Goal: Find specific page/section: Find specific page/section

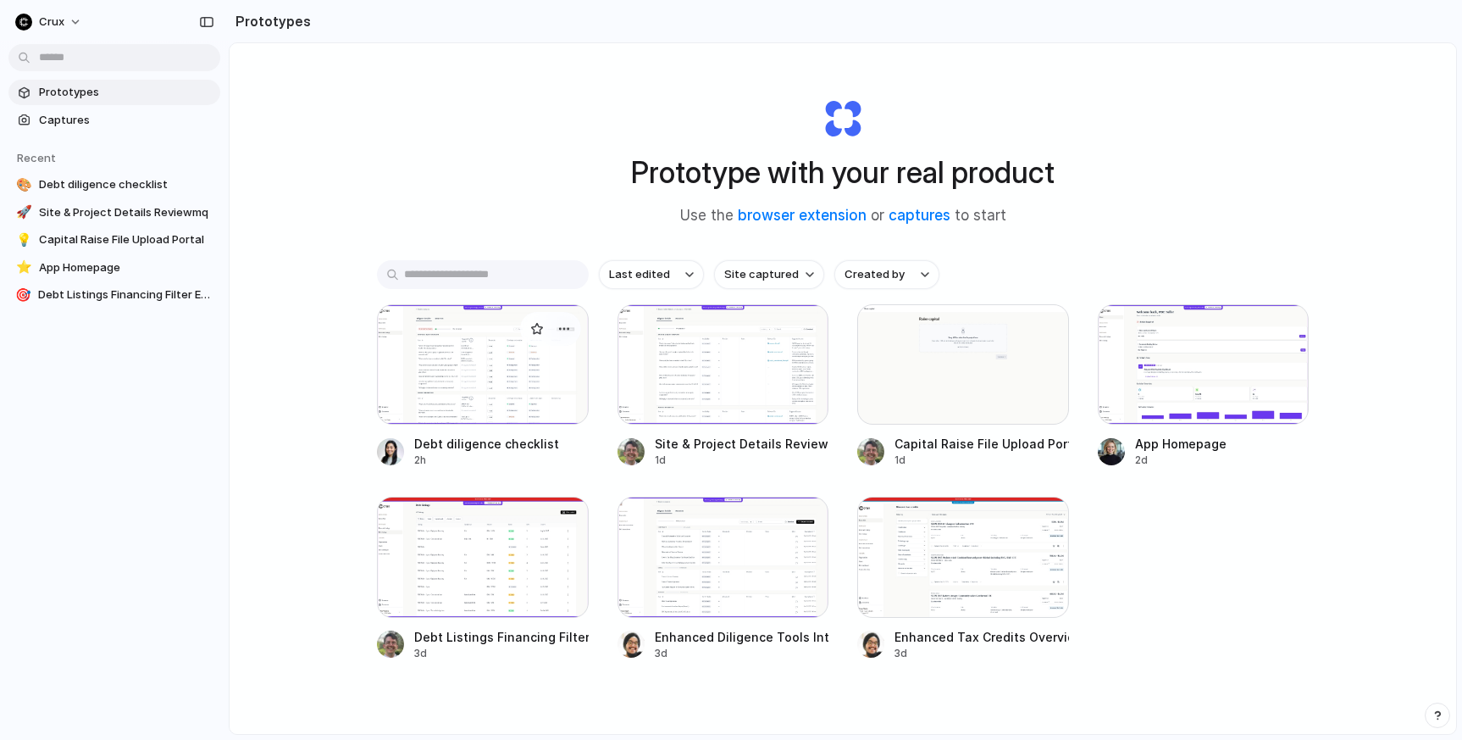
click at [475, 390] on div at bounding box center [483, 364] width 212 height 120
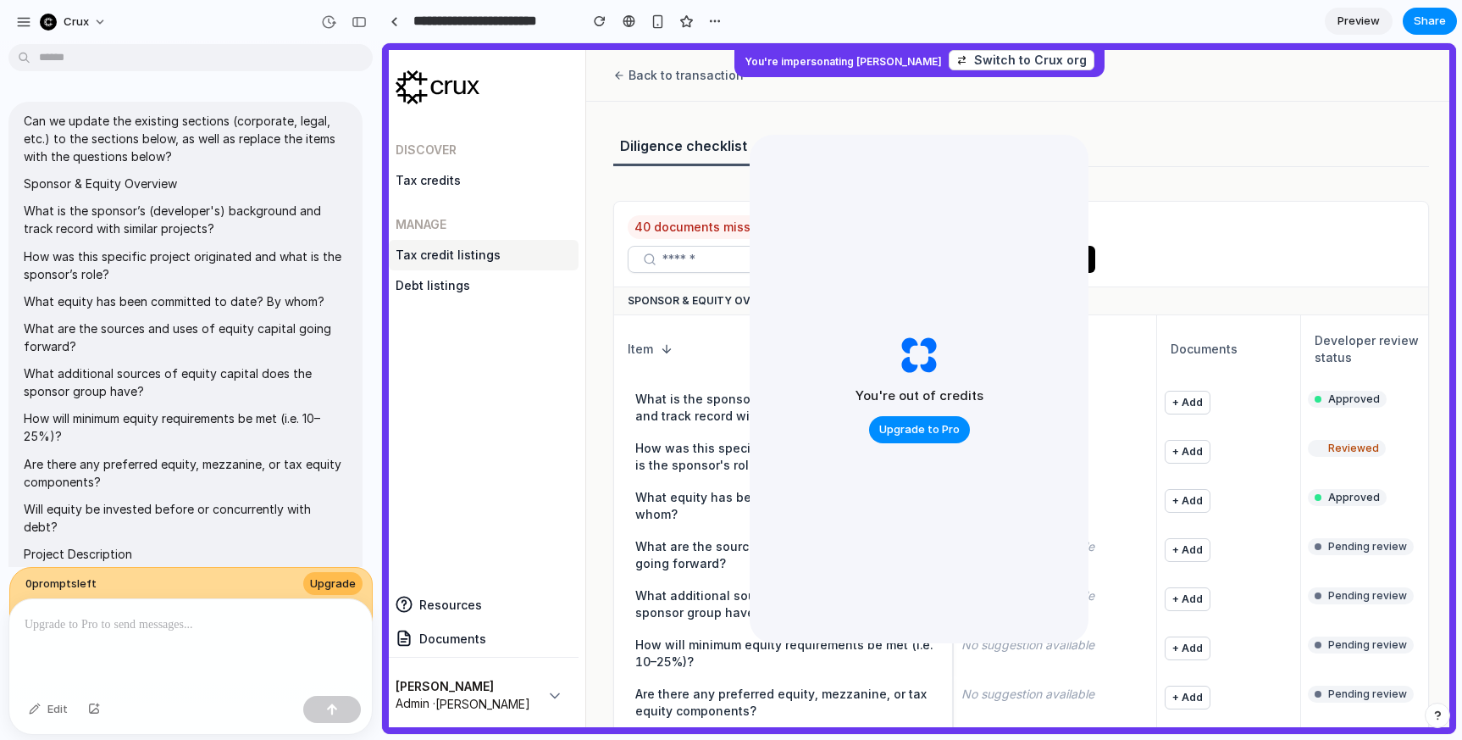
scroll to position [4014, 0]
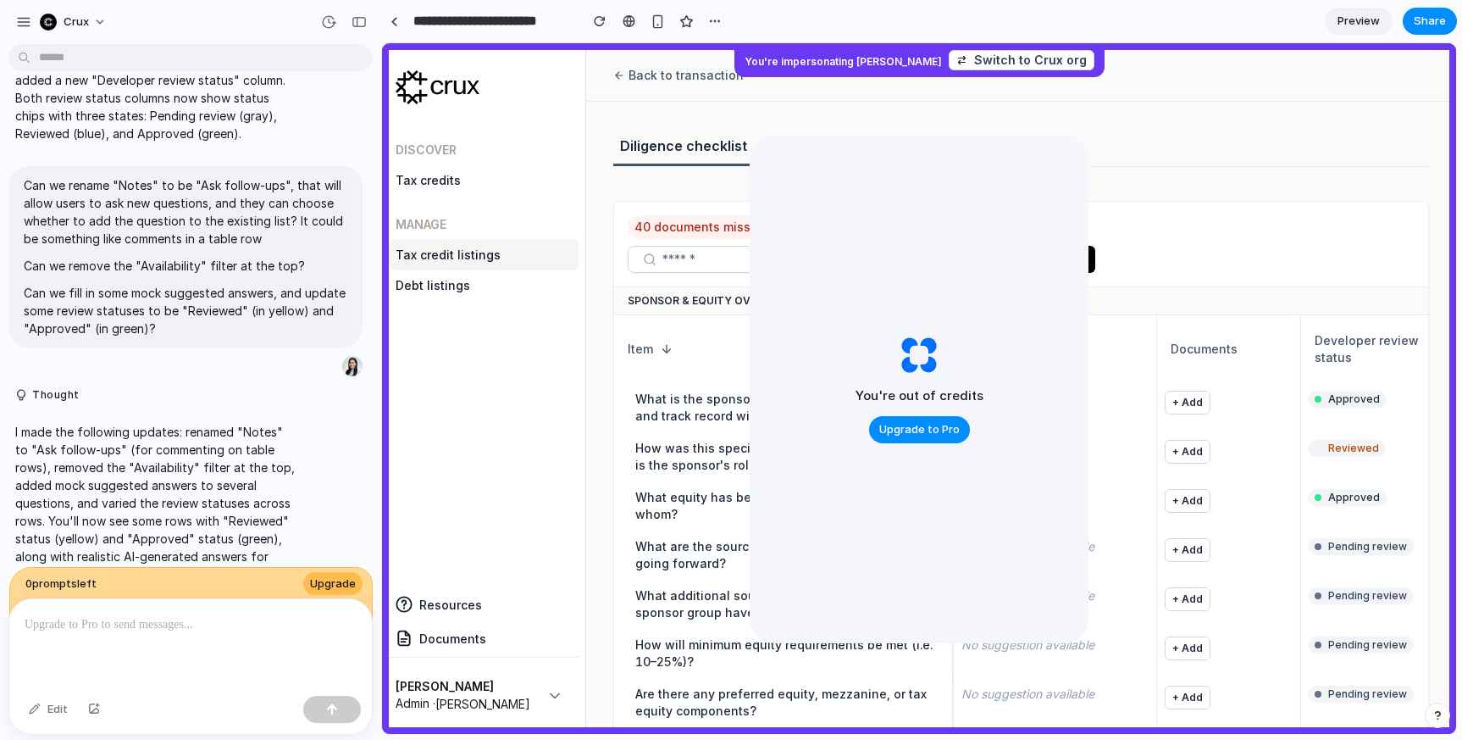
click at [1365, 17] on span "Preview" at bounding box center [1359, 21] width 42 height 17
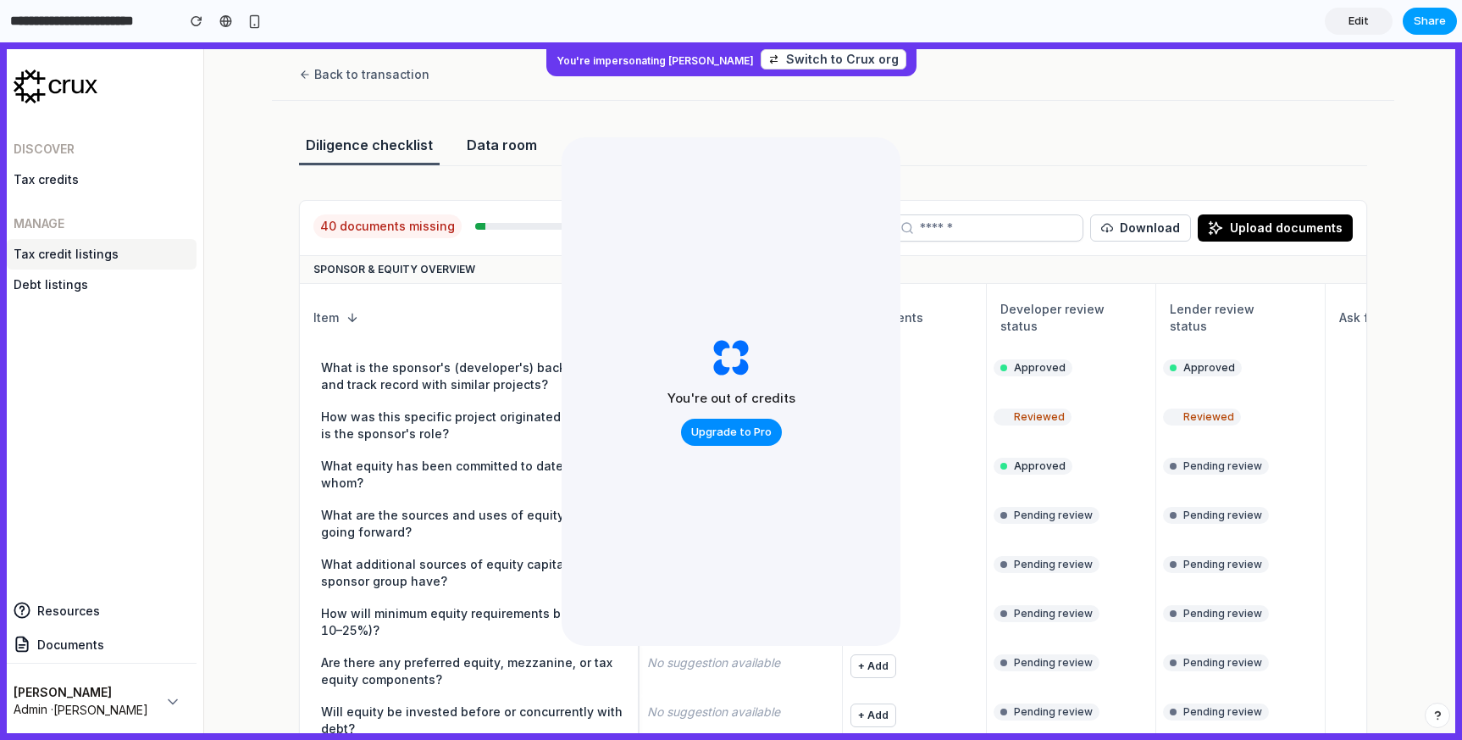
click at [1435, 19] on span "Share" at bounding box center [1430, 21] width 32 height 17
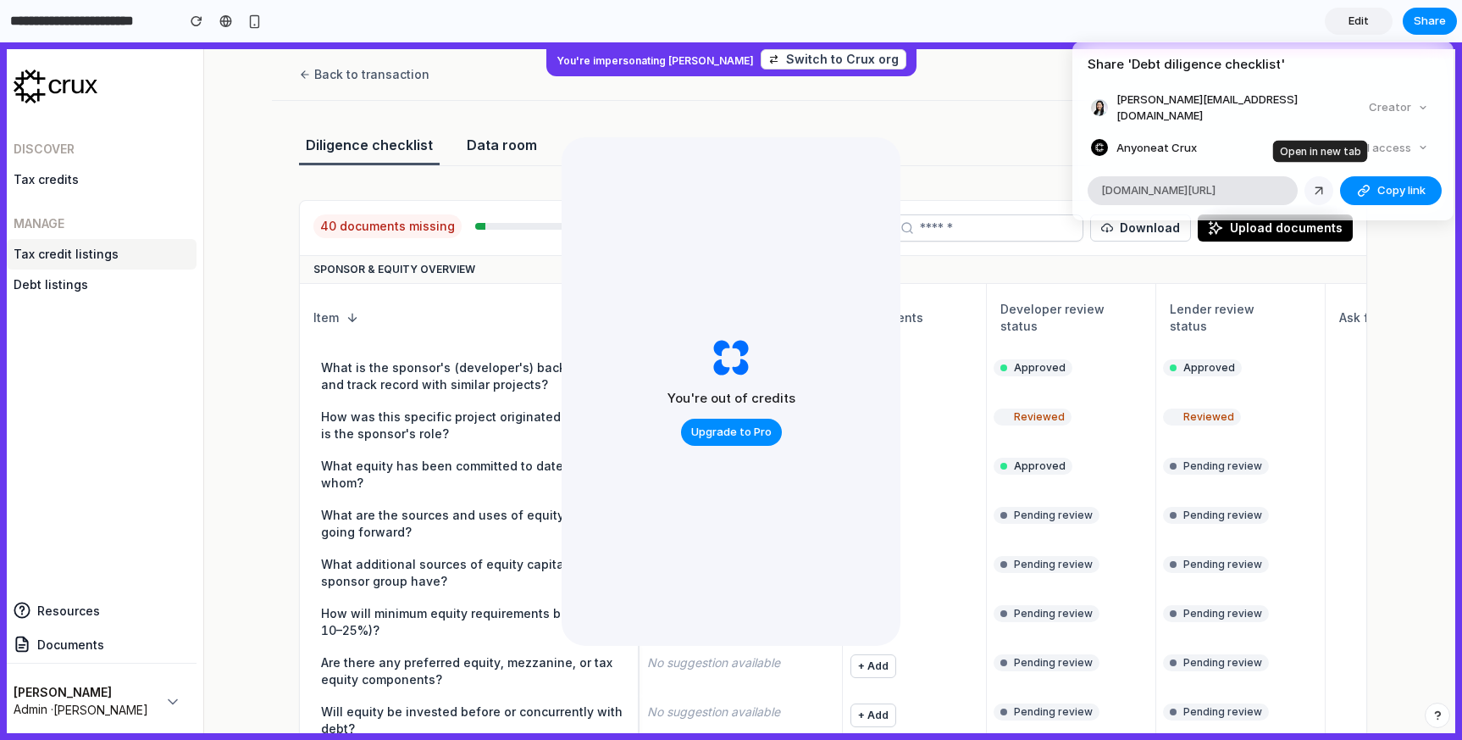
click at [1319, 183] on div at bounding box center [1319, 190] width 15 height 15
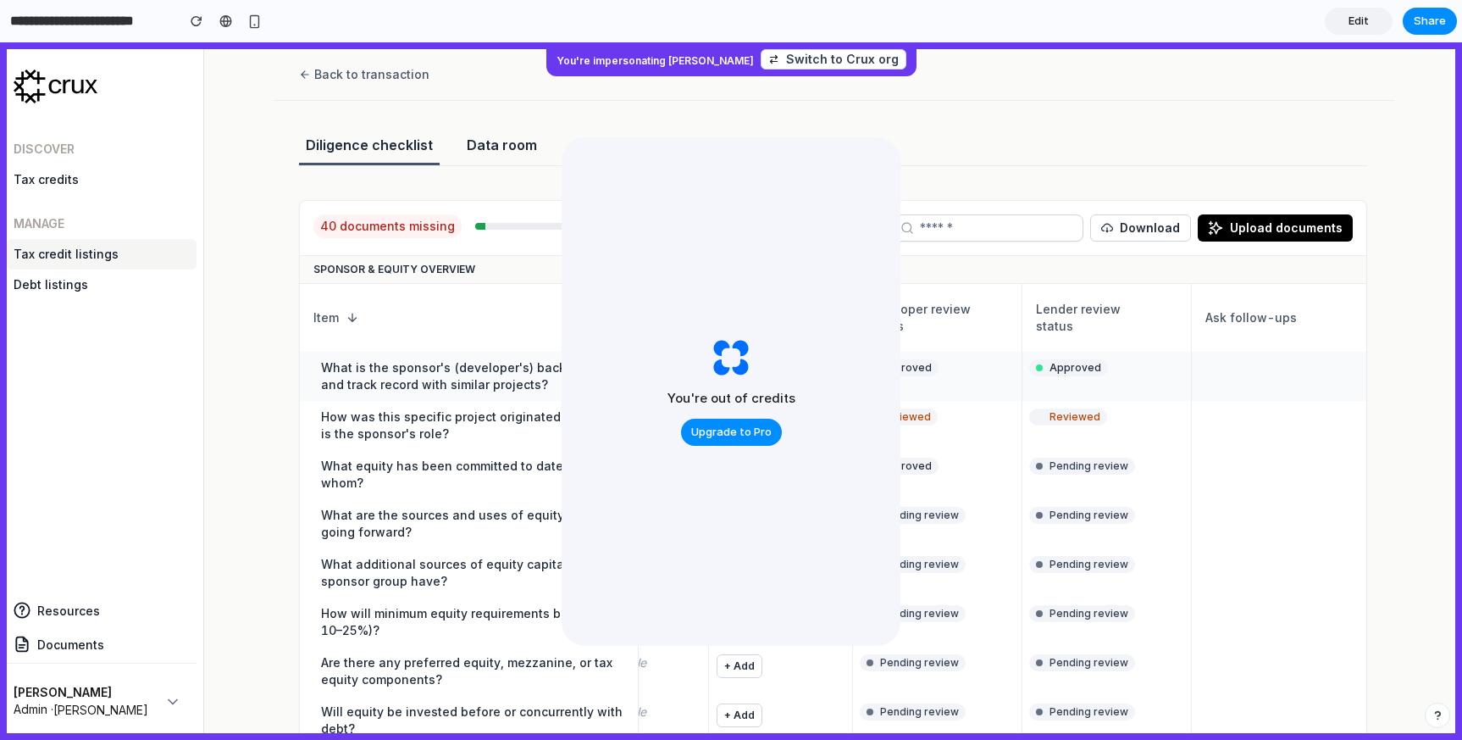
scroll to position [0, 269]
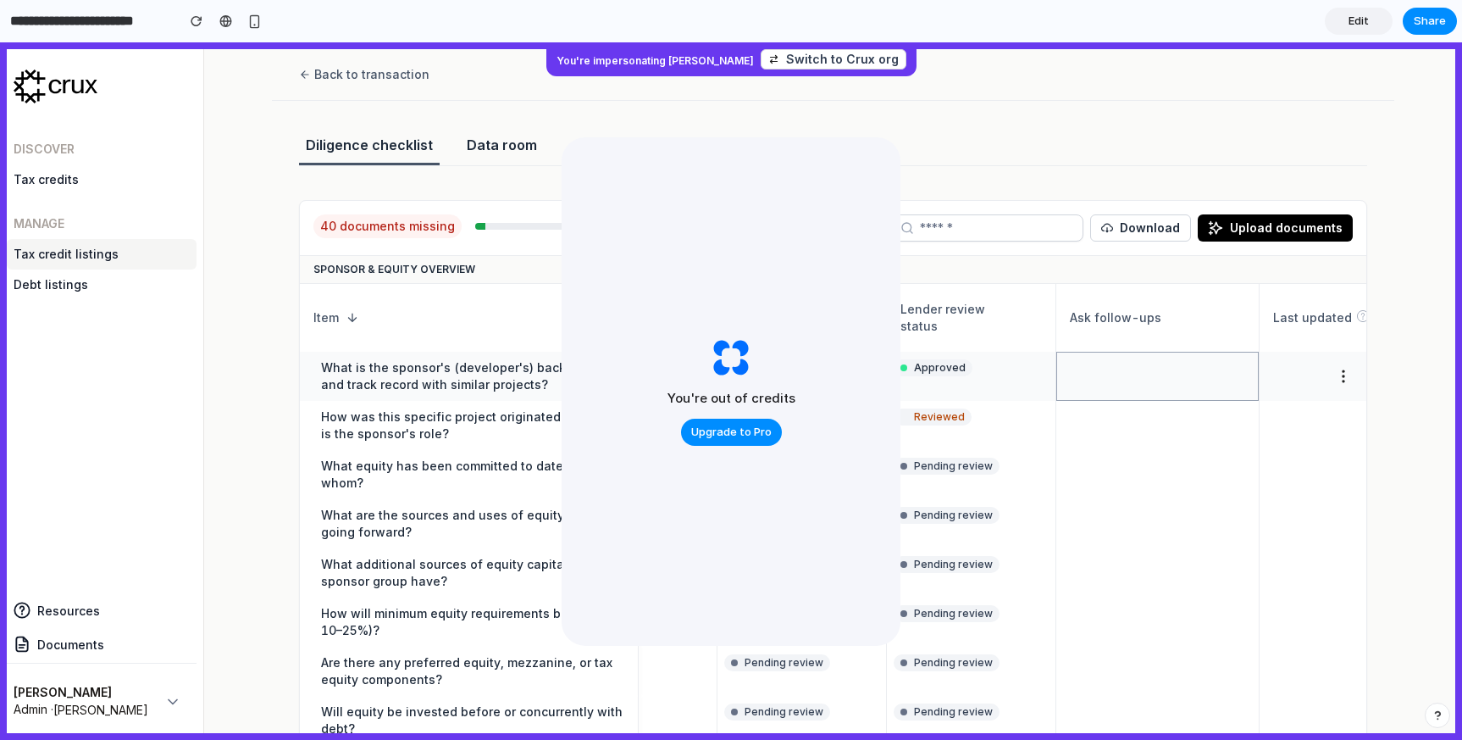
click at [1164, 375] on div at bounding box center [1158, 376] width 202 height 49
